Goal: Task Accomplishment & Management: Manage account settings

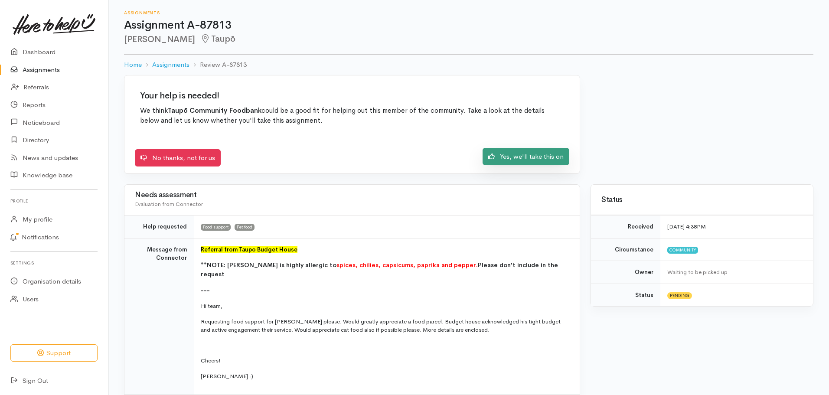
click at [527, 163] on link "Yes, we'll take this on" at bounding box center [526, 157] width 87 height 18
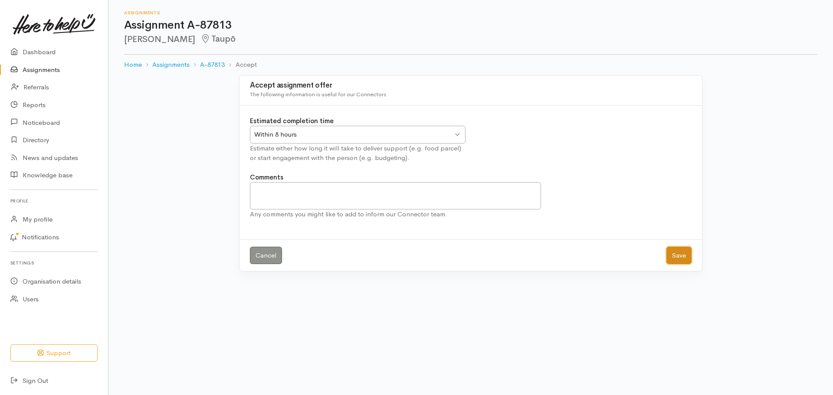
click at [689, 255] on button "Save" at bounding box center [678, 256] width 25 height 18
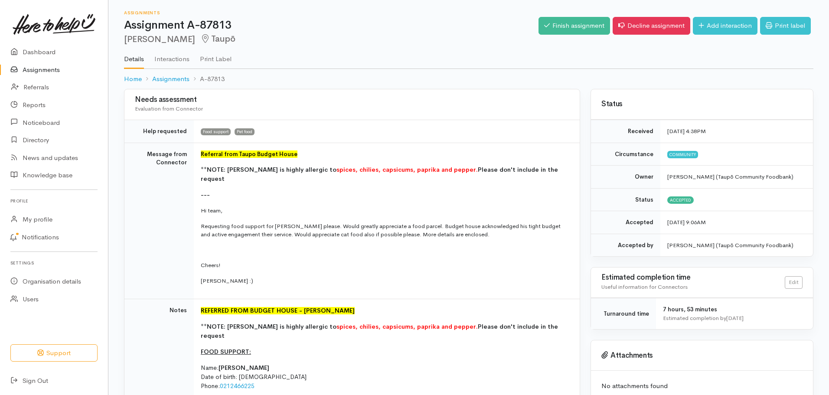
click at [59, 68] on link "Assignments" at bounding box center [54, 70] width 108 height 18
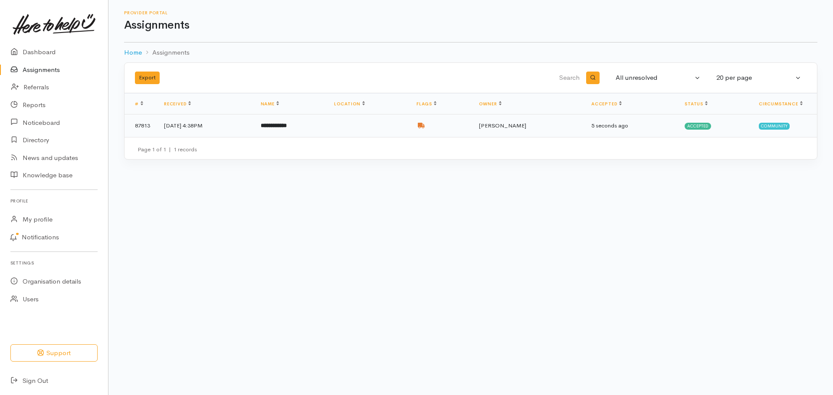
click at [394, 129] on td at bounding box center [368, 125] width 82 height 23
